Goal: Task Accomplishment & Management: Manage account settings

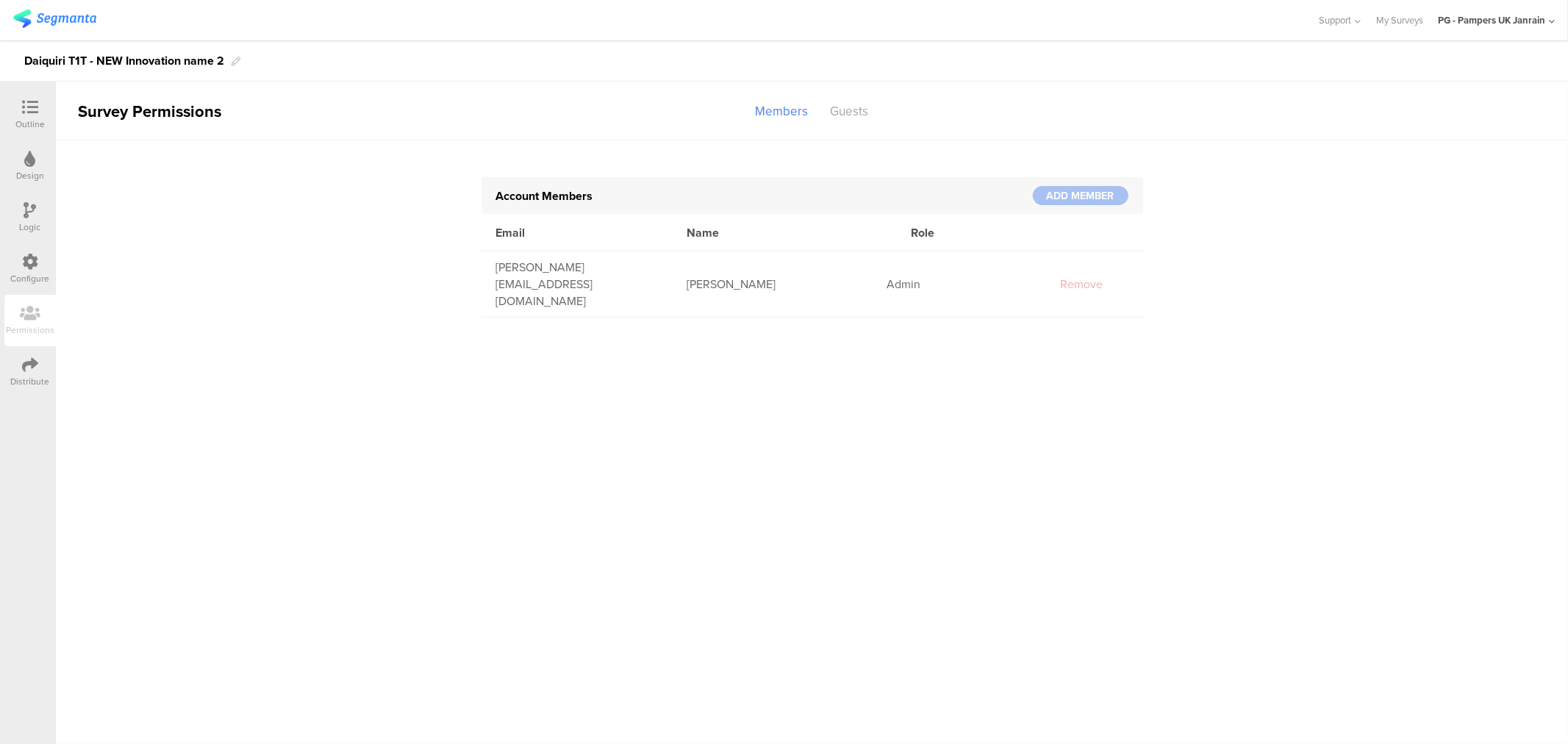
click at [31, 96] on div "Outline" at bounding box center [30, 114] width 52 height 52
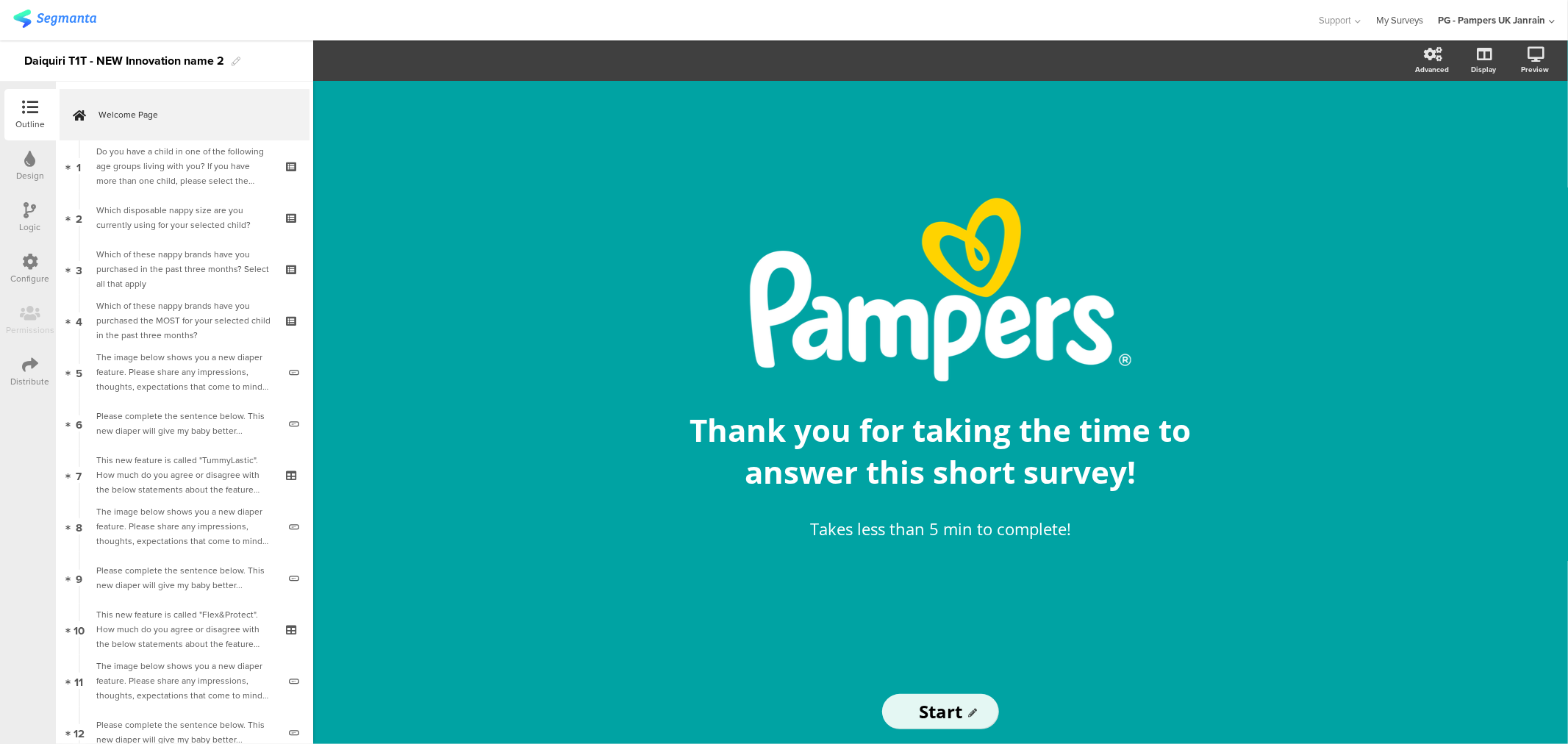
click at [1386, 21] on link "My Surveys" at bounding box center [1399, 20] width 47 height 40
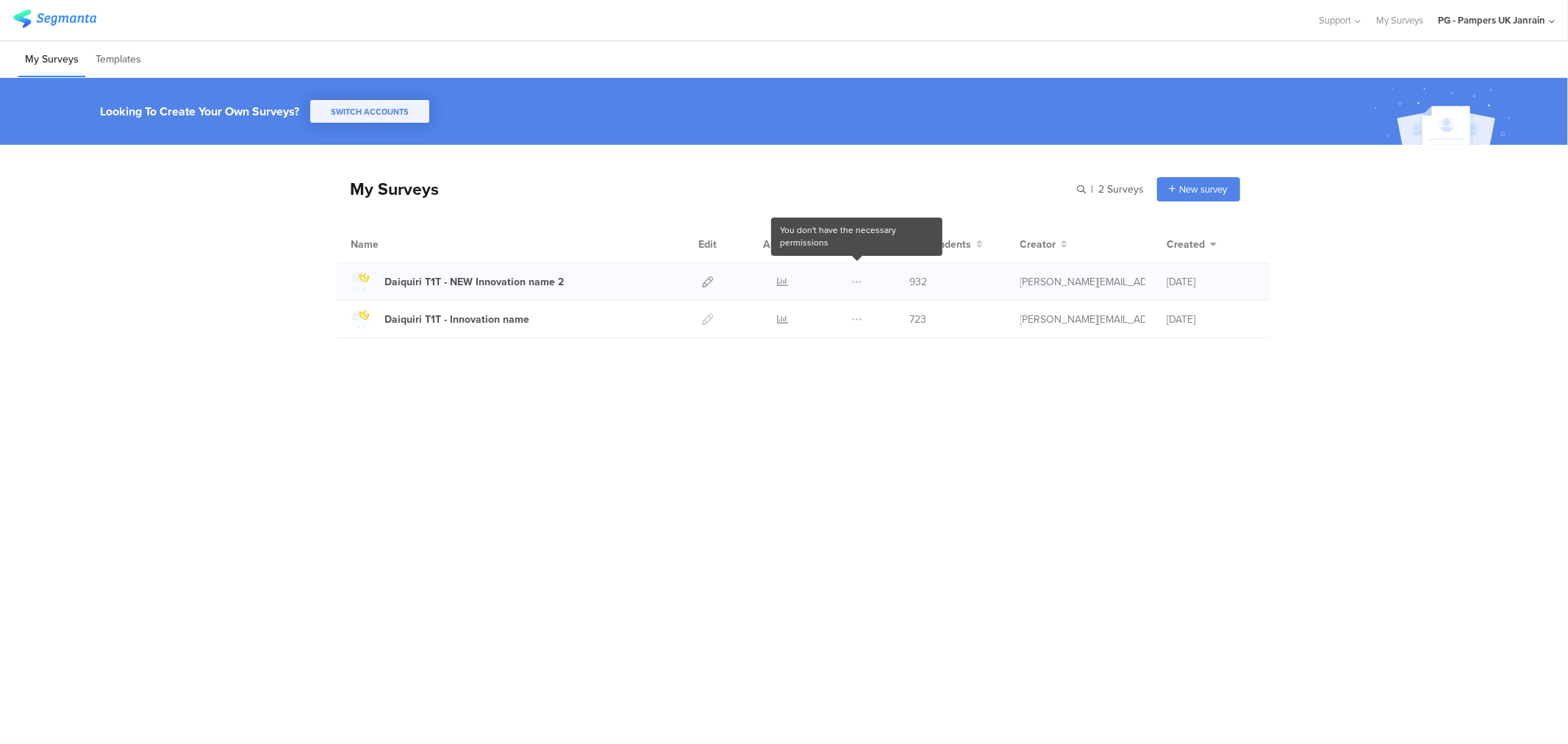
click at [855, 279] on span at bounding box center [857, 282] width 11 height 37
click at [779, 278] on icon at bounding box center [782, 282] width 11 height 11
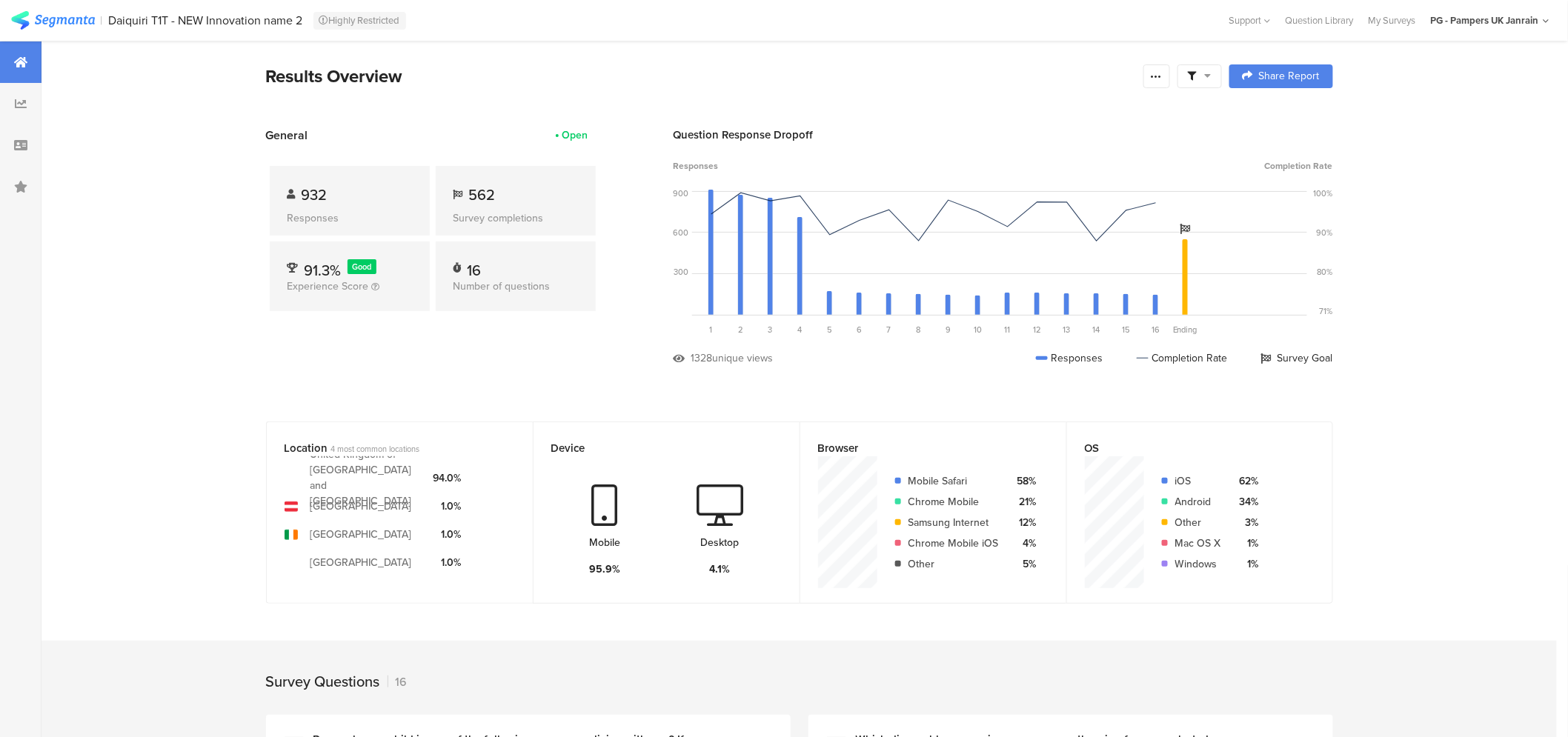
click at [1220, 76] on div at bounding box center [1199, 76] width 44 height 23
click at [1160, 76] on icon at bounding box center [1157, 76] width 12 height 12
click at [1008, 231] on div at bounding box center [1057, 226] width 237 height 15
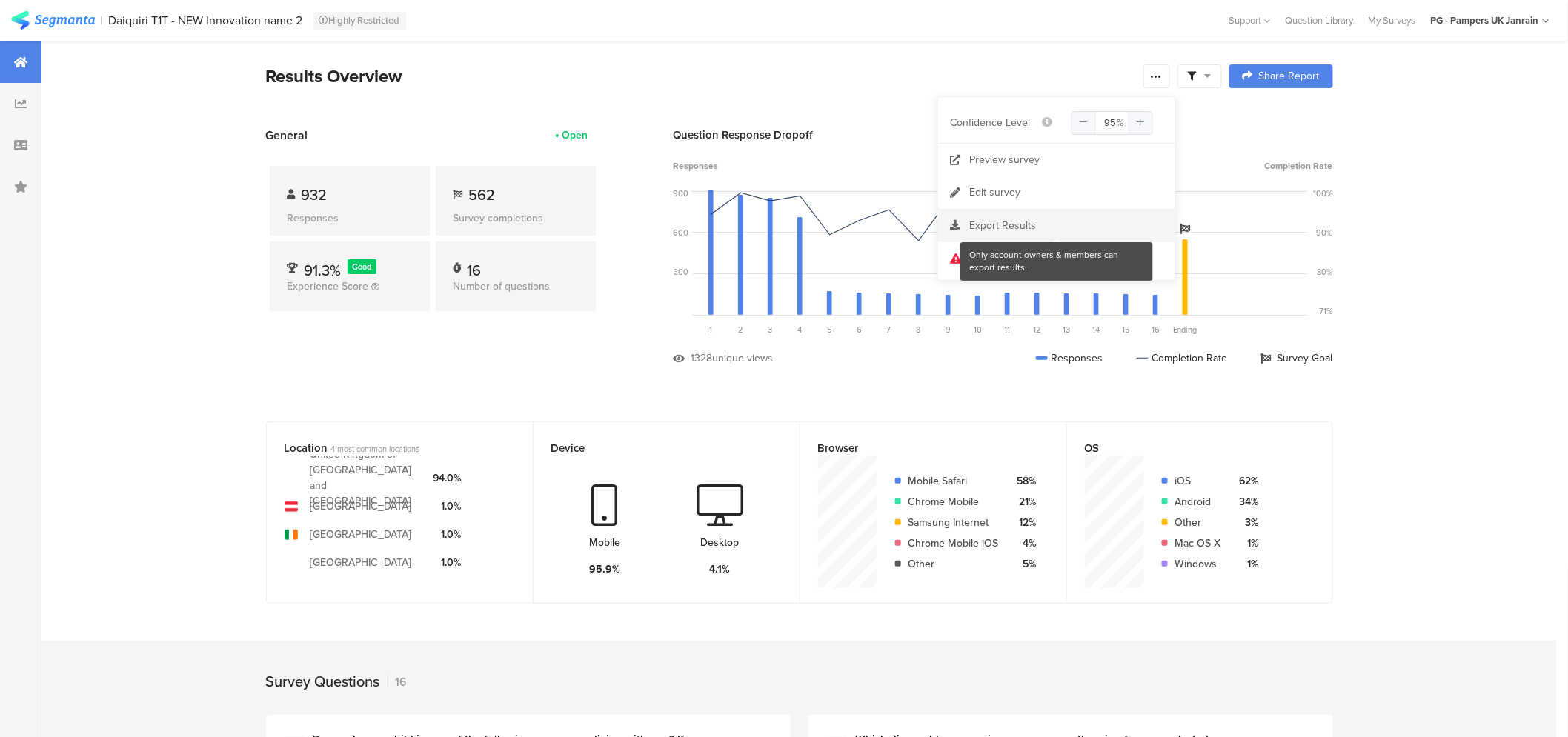
click at [998, 220] on div at bounding box center [1057, 226] width 237 height 15
